Goal: Consume media (video, audio)

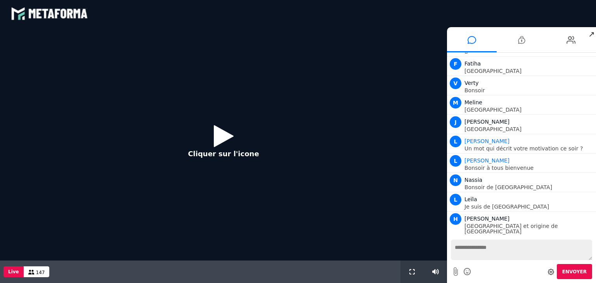
scroll to position [686, 0]
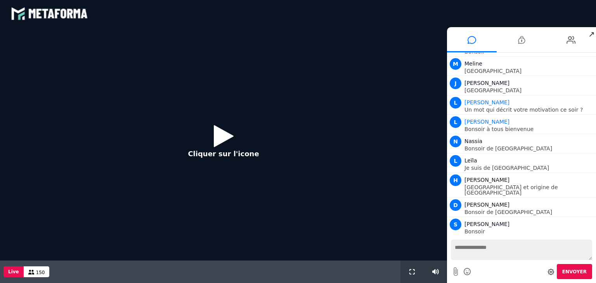
click at [222, 138] on icon at bounding box center [224, 135] width 20 height 25
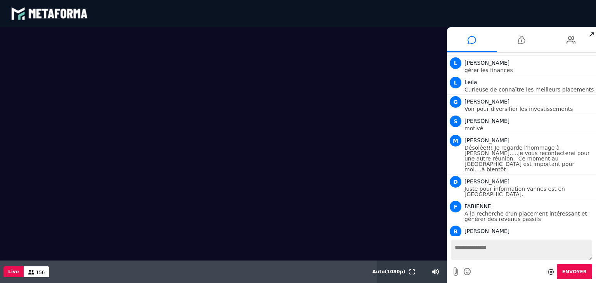
scroll to position [1138, 0]
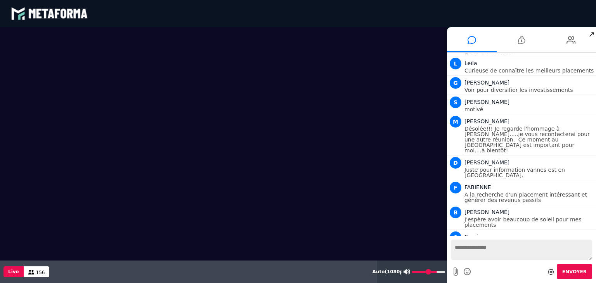
click at [405, 272] on icon at bounding box center [407, 271] width 7 height 5
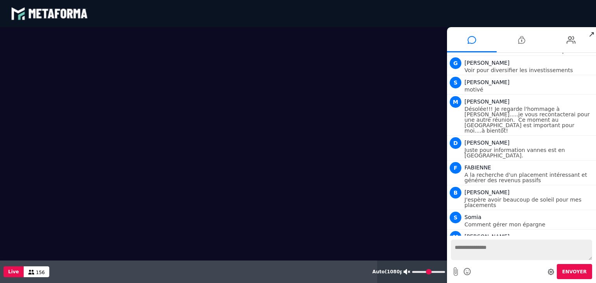
click at [405, 272] on icon at bounding box center [407, 271] width 7 height 5
type input "**"
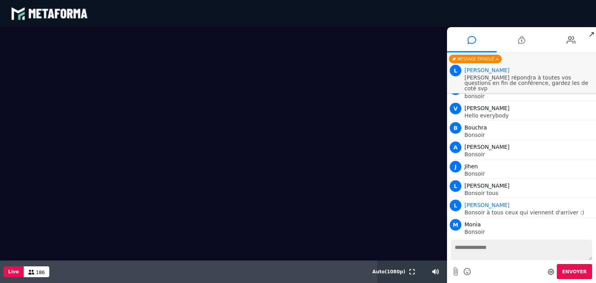
scroll to position [1611, 0]
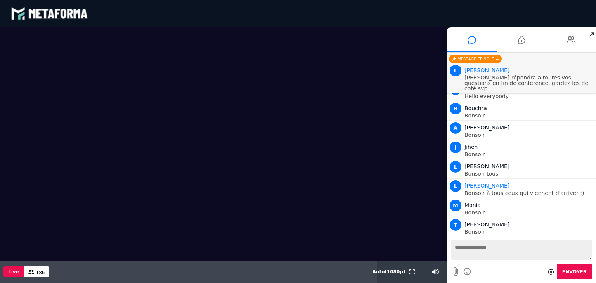
click at [467, 271] on icon at bounding box center [467, 272] width 9 height 10
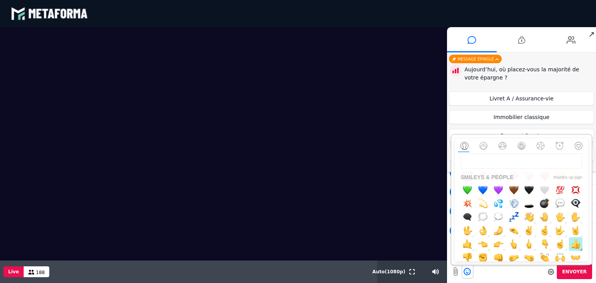
scroll to position [1693, 0]
click at [572, 244] on img "button" at bounding box center [576, 244] width 10 height 10
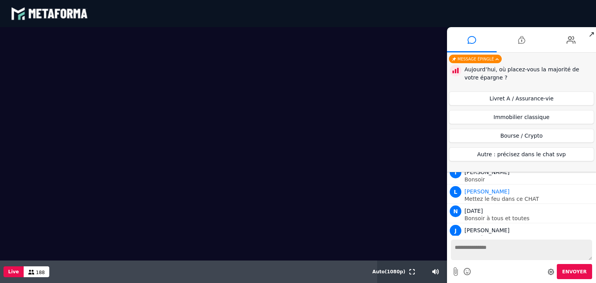
click at [584, 274] on span "Envoyer" at bounding box center [574, 271] width 24 height 5
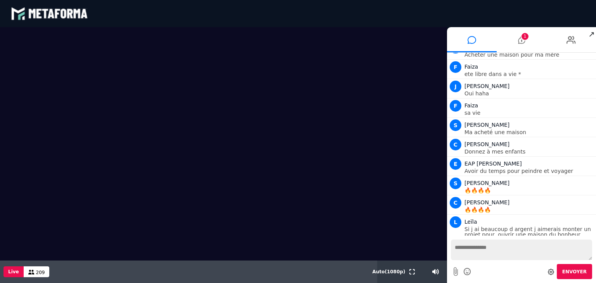
scroll to position [4465, 0]
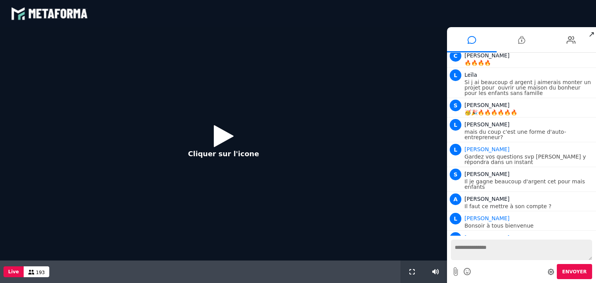
scroll to position [647, 0]
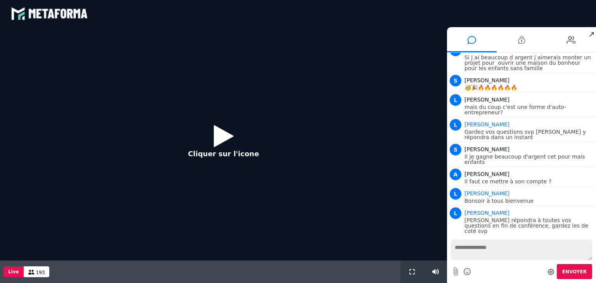
click at [220, 139] on icon at bounding box center [224, 135] width 20 height 25
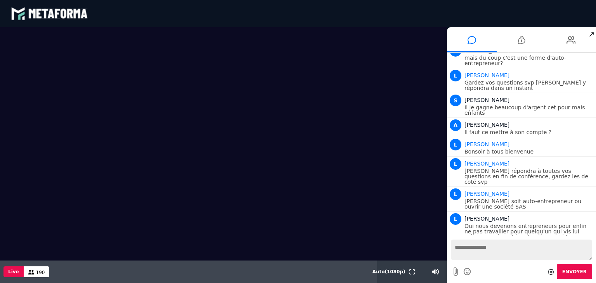
scroll to position [716, 0]
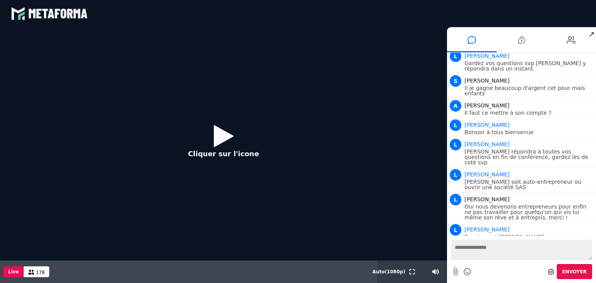
click at [231, 140] on icon at bounding box center [224, 135] width 20 height 25
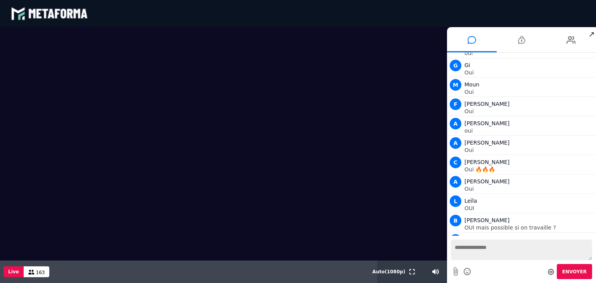
scroll to position [1900, 0]
